Goal: Information Seeking & Learning: Find contact information

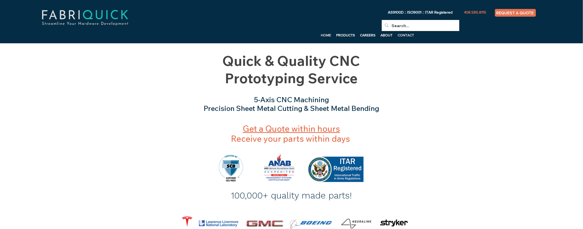
click at [408, 35] on p "CONTACT" at bounding box center [406, 35] width 22 height 8
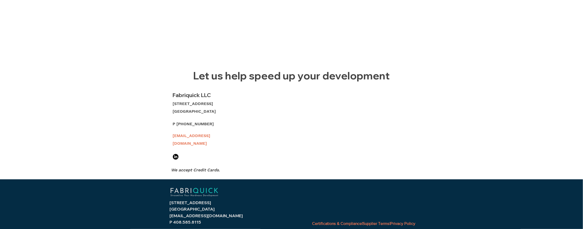
scroll to position [194, 0]
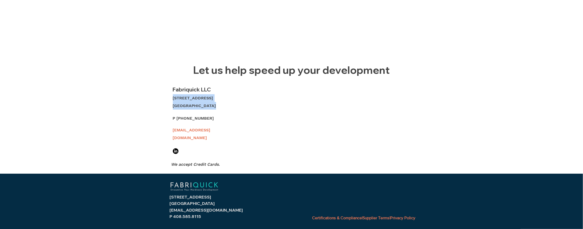
drag, startPoint x: 173, startPoint y: 98, endPoint x: 211, endPoint y: 104, distance: 38.1
click at [211, 104] on div "510 Stone Rd. Benicia, CA 94510" at bounding box center [204, 101] width 63 height 15
copy div "510 Stone Rd. Benicia, CA 94510"
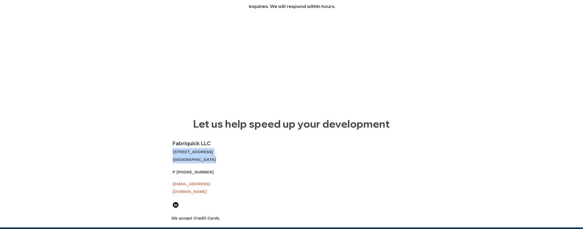
scroll to position [0, 0]
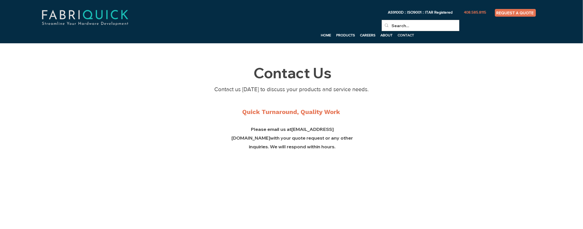
click at [407, 35] on p "CONTACT" at bounding box center [406, 35] width 22 height 8
click at [386, 35] on p "ABOUT" at bounding box center [386, 35] width 17 height 8
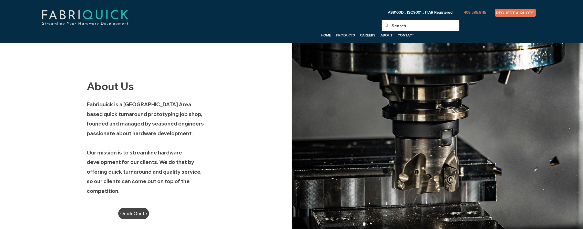
click at [343, 34] on p "PRODUCTS" at bounding box center [346, 35] width 24 height 8
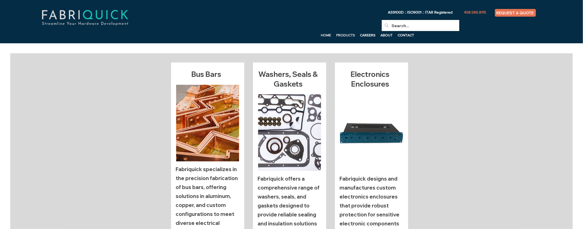
click at [327, 36] on p "HOME" at bounding box center [326, 35] width 15 height 8
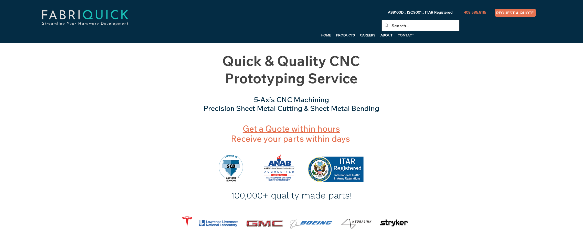
click at [408, 35] on p "CONTACT" at bounding box center [406, 35] width 22 height 8
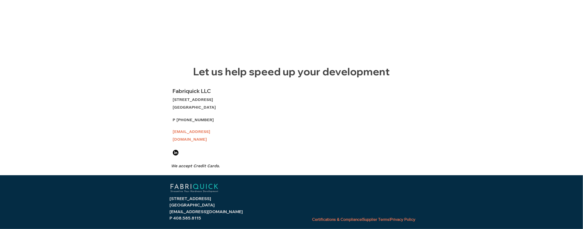
scroll to position [194, 0]
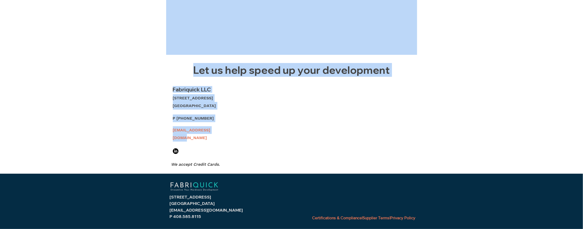
drag, startPoint x: 210, startPoint y: 131, endPoint x: 170, endPoint y: 132, distance: 40.2
click at [170, 132] on section "Contact Us Contact us [DATE] to discuss your products and service needs. Quick …" at bounding box center [291, 11] width 583 height 324
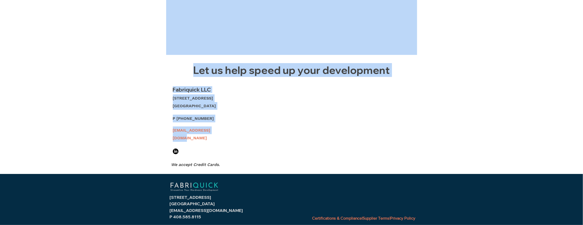
click at [175, 132] on link "[EMAIL_ADDRESS][DOMAIN_NAME]" at bounding box center [192, 134] width 38 height 13
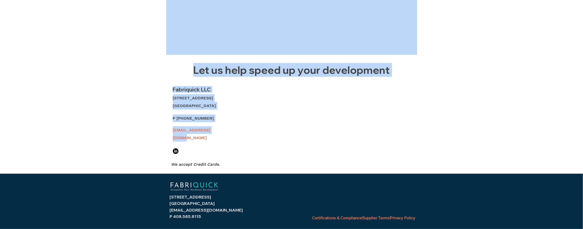
click at [228, 129] on p "[EMAIL_ADDRESS][DOMAIN_NAME]" at bounding box center [206, 133] width 66 height 15
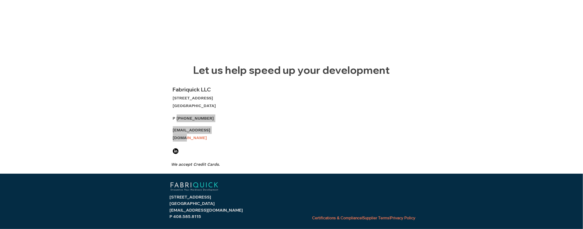
drag, startPoint x: 177, startPoint y: 118, endPoint x: 219, endPoint y: 129, distance: 42.9
click at [219, 129] on div "Fabriquick LLC [STREET_ADDRESS] [PERSON_NAME][GEOGRAPHIC_DATA] P [PHONE_NUMBER]…" at bounding box center [204, 127] width 67 height 82
copy div "[PHONE_NUMBER] [EMAIL_ADDRESS][DOMAIN_NAME]"
